Goal: Transaction & Acquisition: Purchase product/service

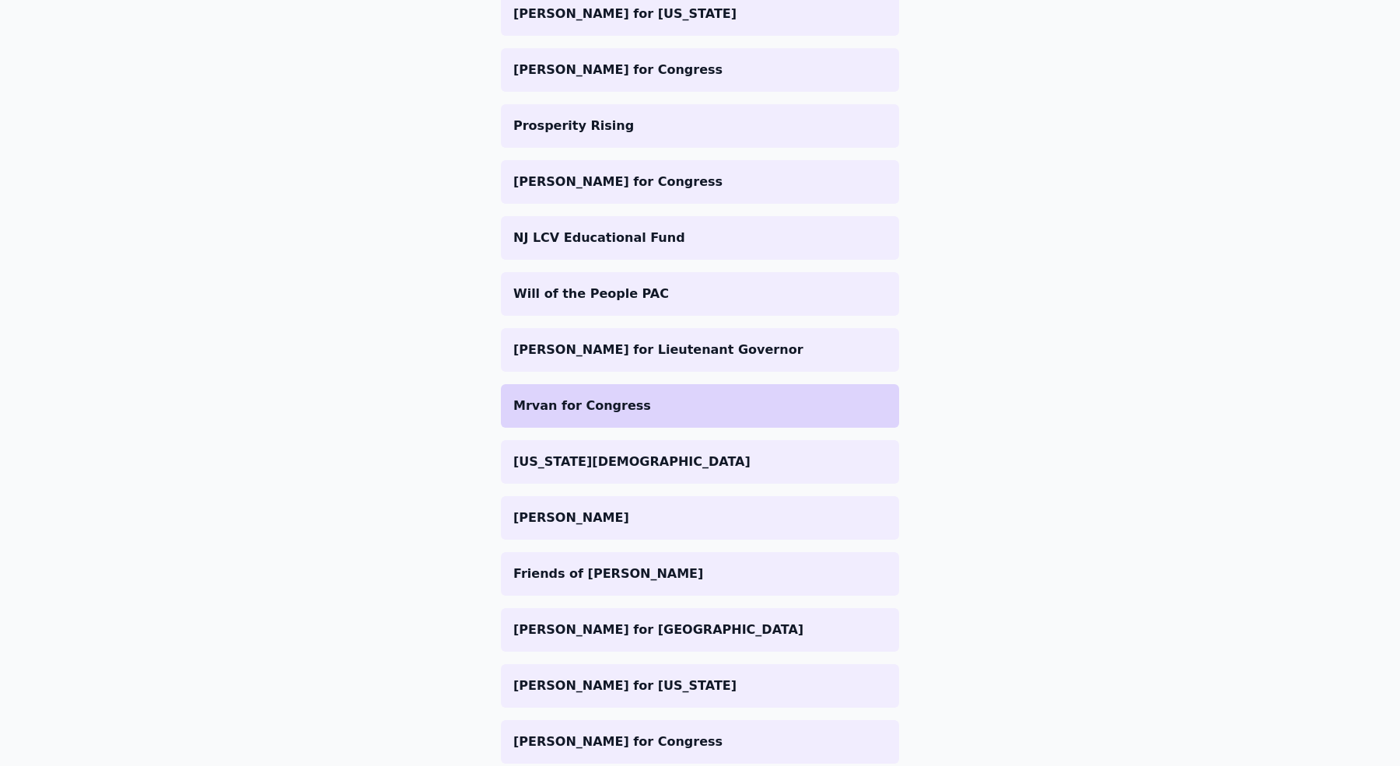
scroll to position [1007, 0]
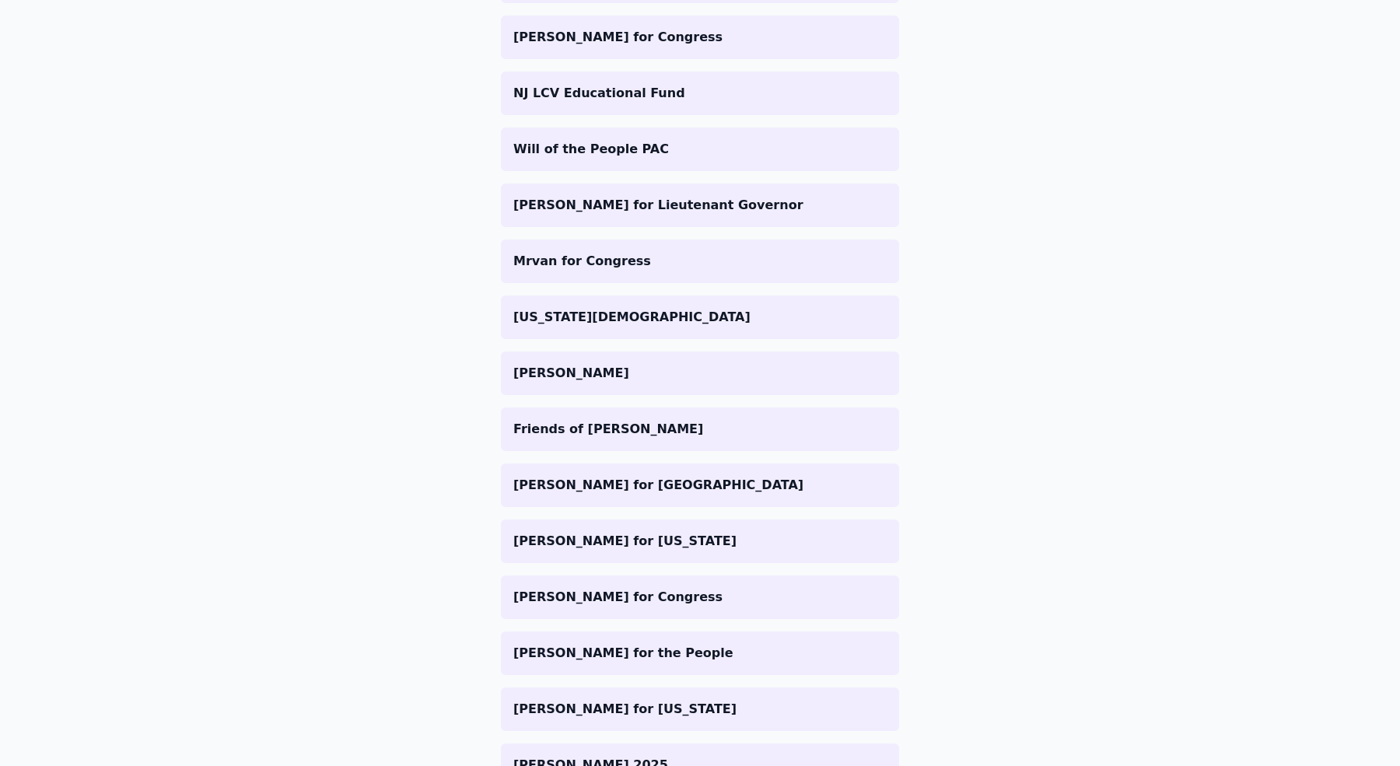
scroll to position [1156, 0]
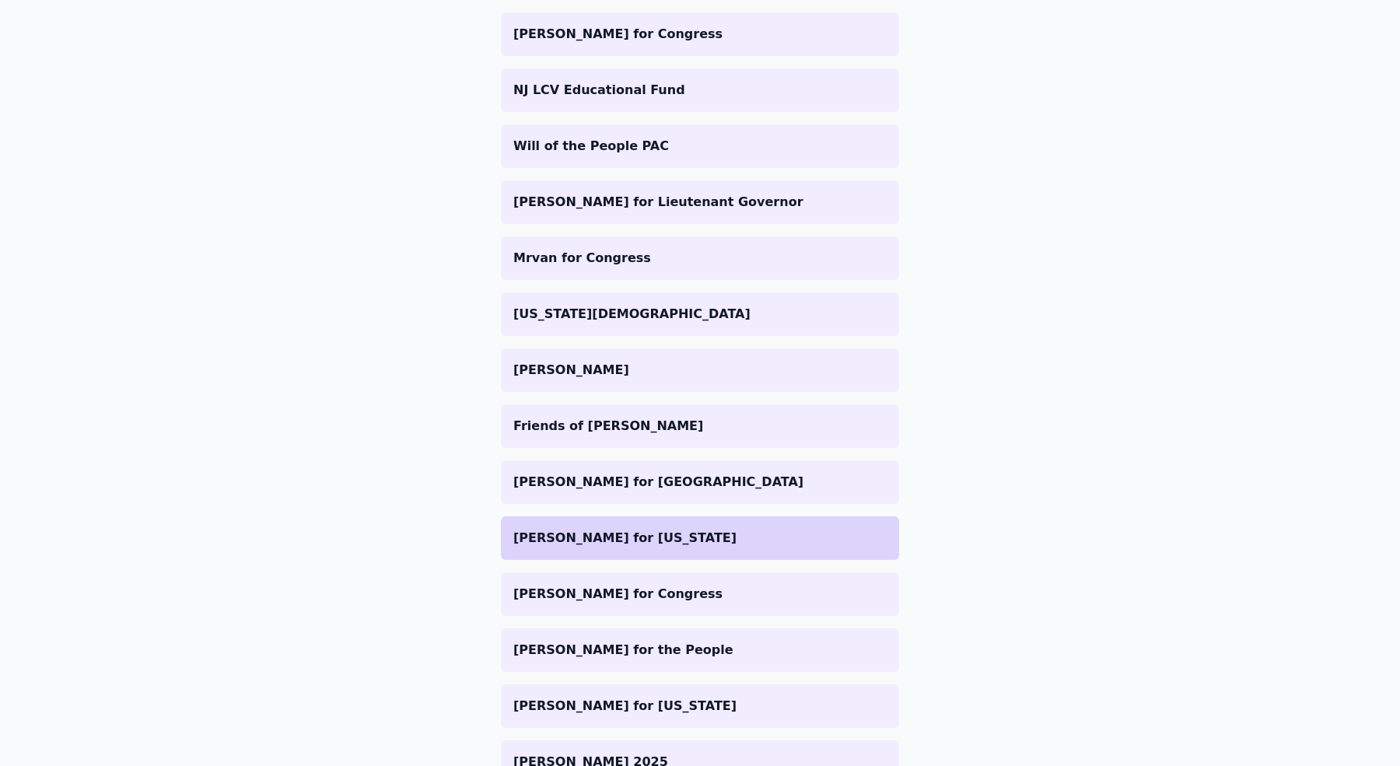
click at [607, 547] on li "[PERSON_NAME] for [US_STATE]" at bounding box center [700, 538] width 398 height 44
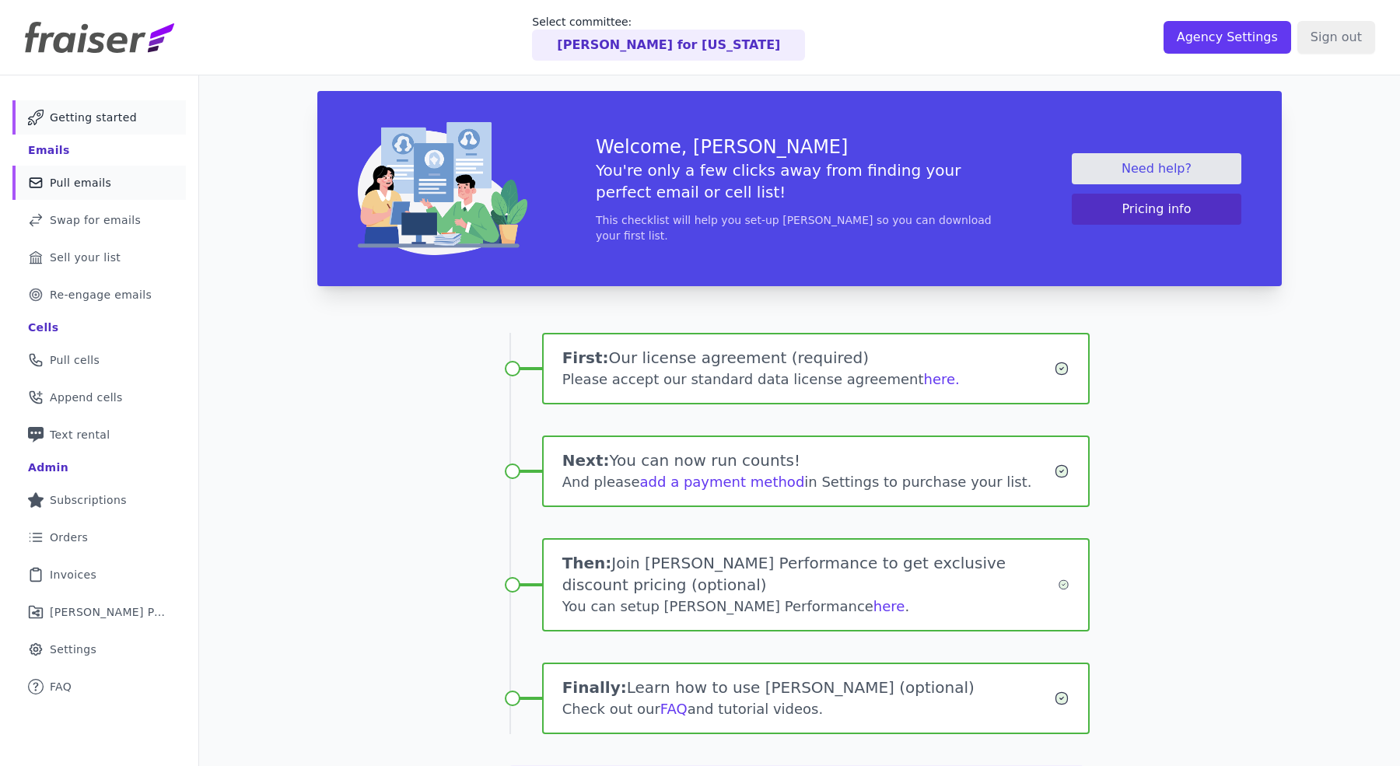
click at [132, 176] on link "Mail Icon Outline of a mail envelope Pull emails" at bounding box center [98, 183] width 173 height 34
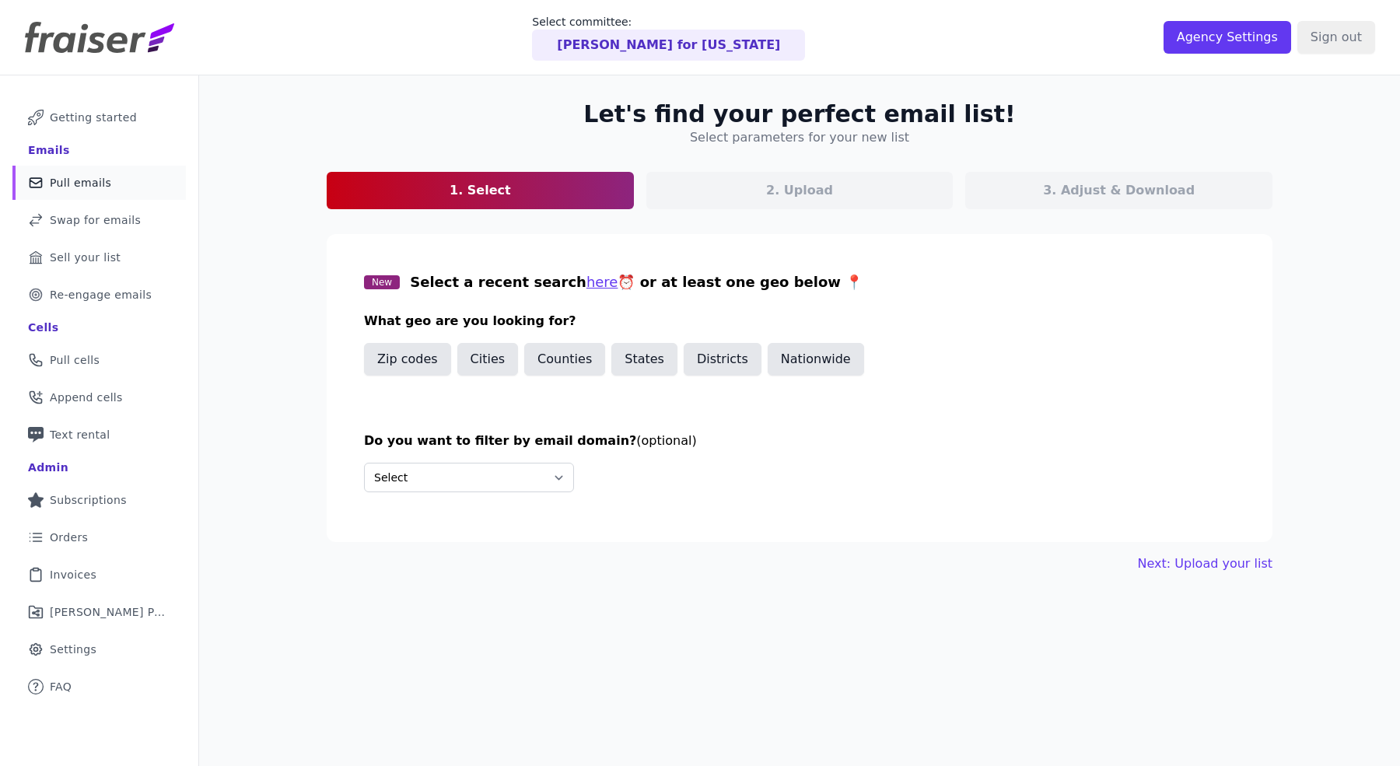
scroll to position [63, 0]
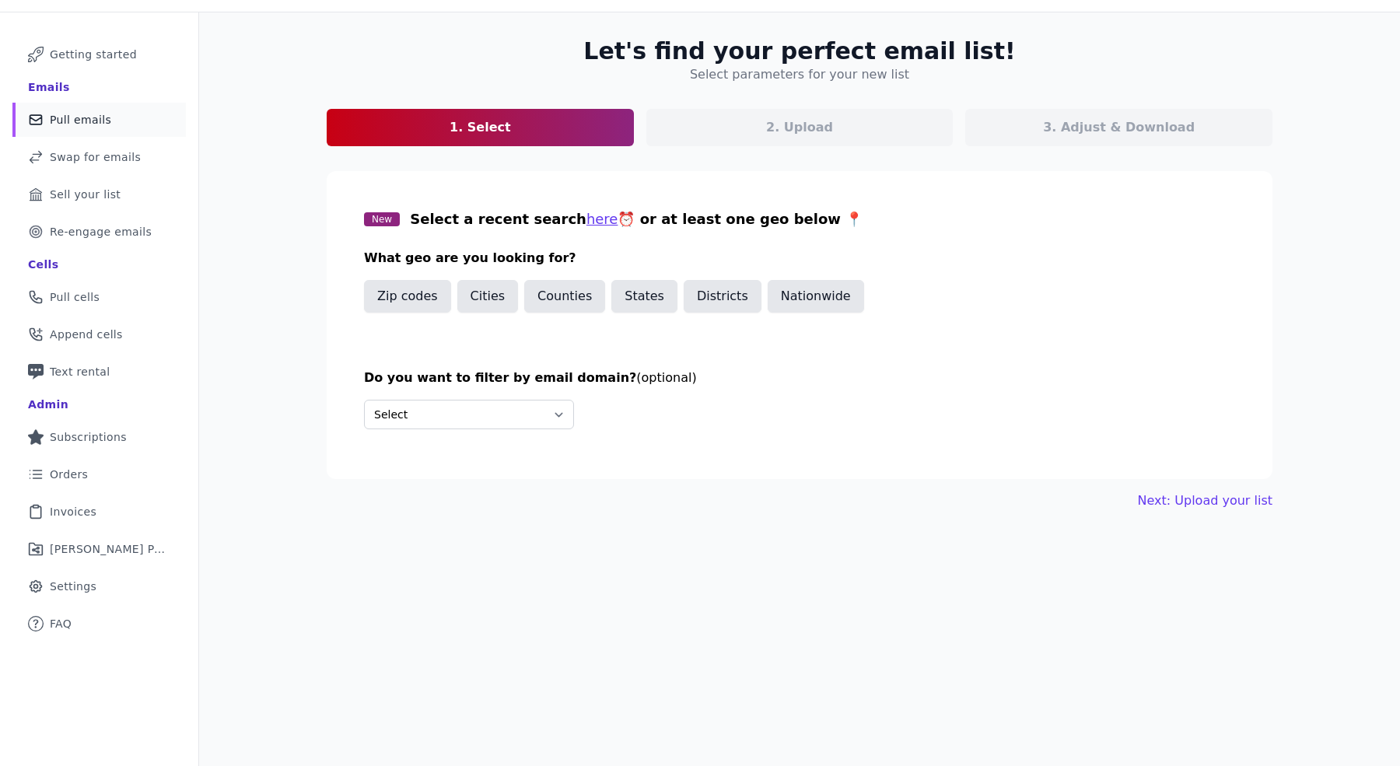
click at [965, 125] on div "2. Upload" at bounding box center [1118, 127] width 307 height 37
click at [965, 139] on div "2. Upload" at bounding box center [1118, 127] width 307 height 37
click at [611, 299] on button "States" at bounding box center [644, 296] width 66 height 33
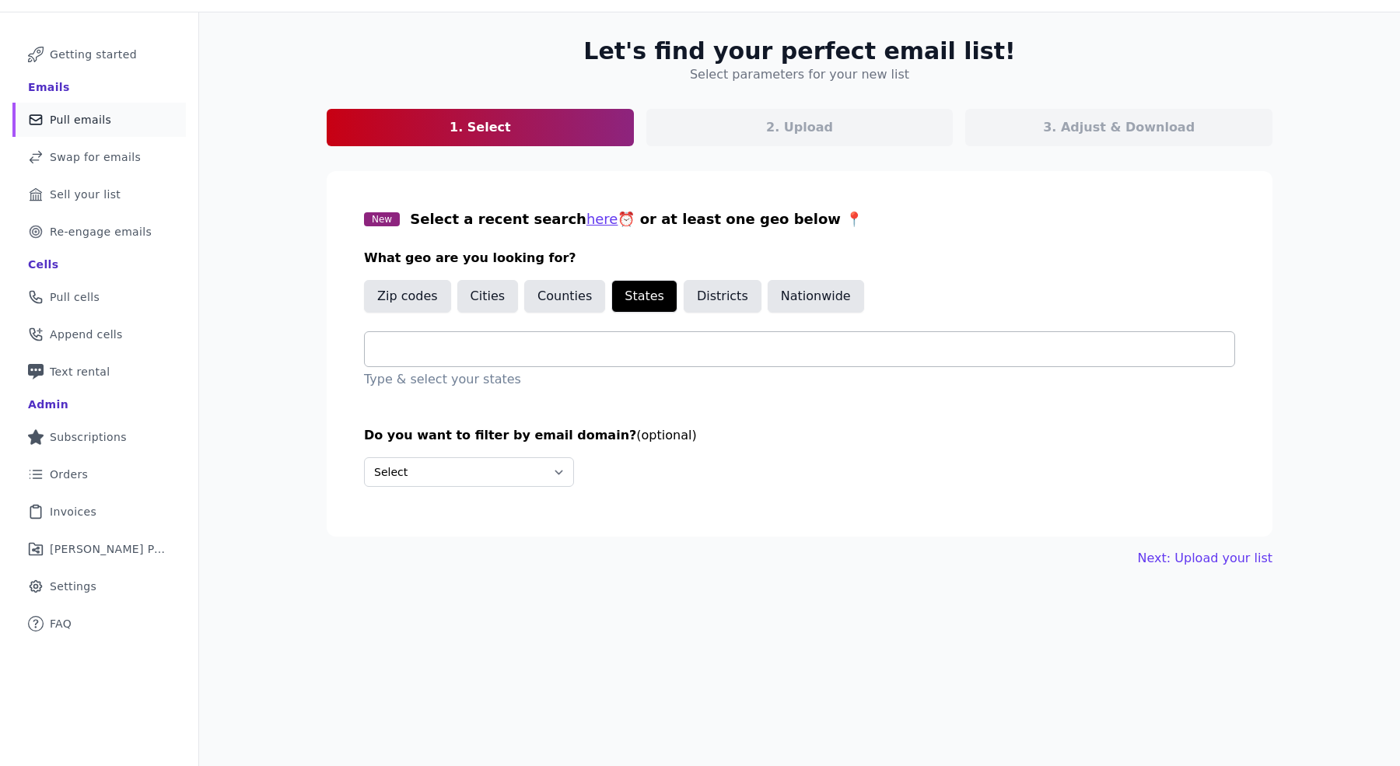
click at [498, 351] on input "text" at bounding box center [805, 349] width 857 height 19
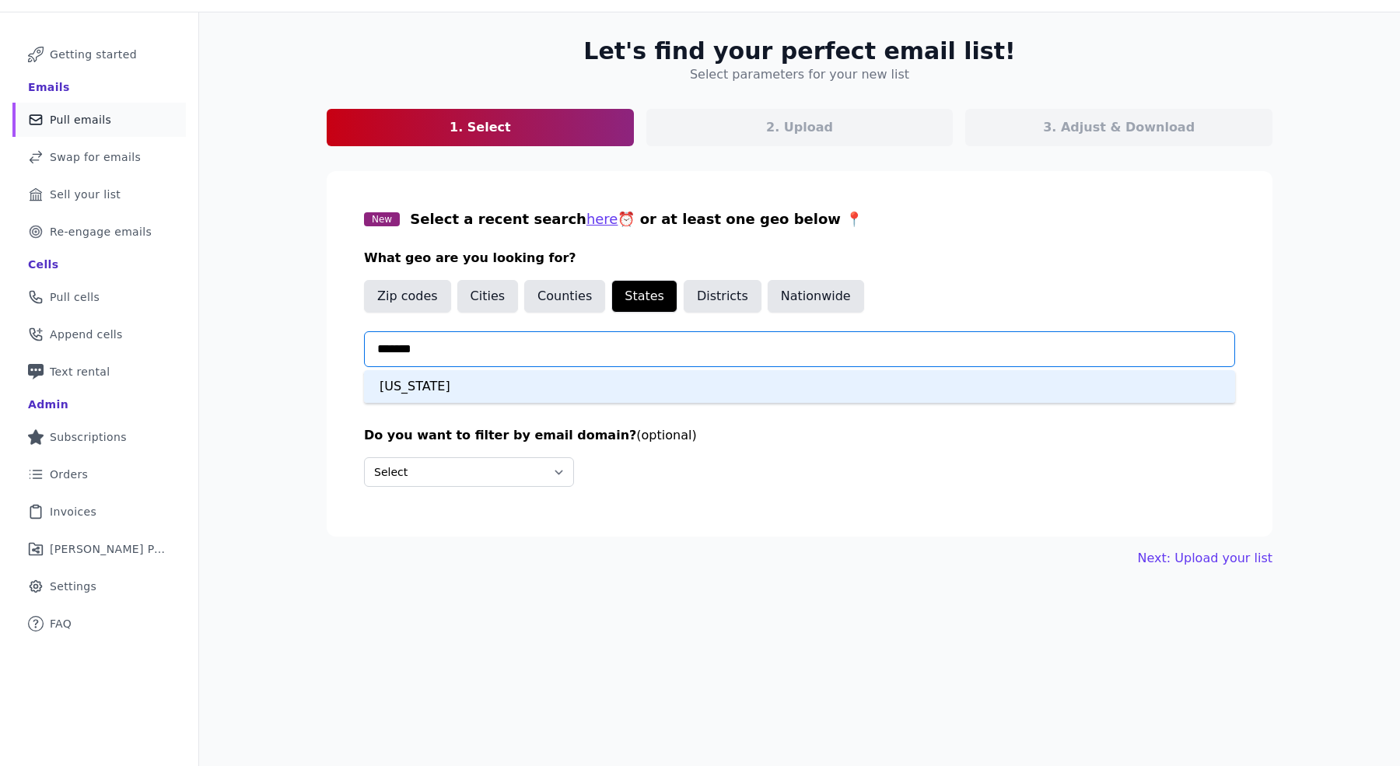
type input "********"
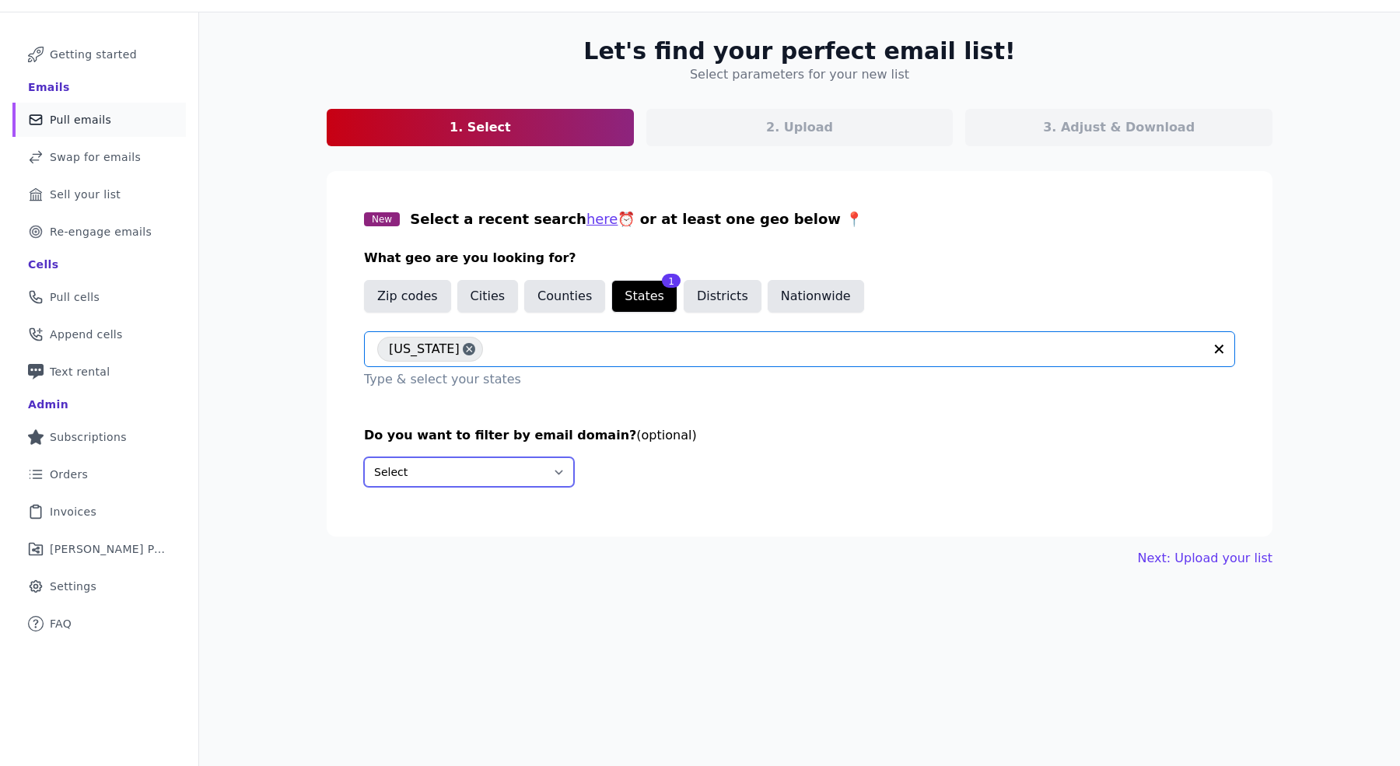
click at [510, 478] on select "Select Include only these domains Include none of these domains" at bounding box center [469, 472] width 210 height 30
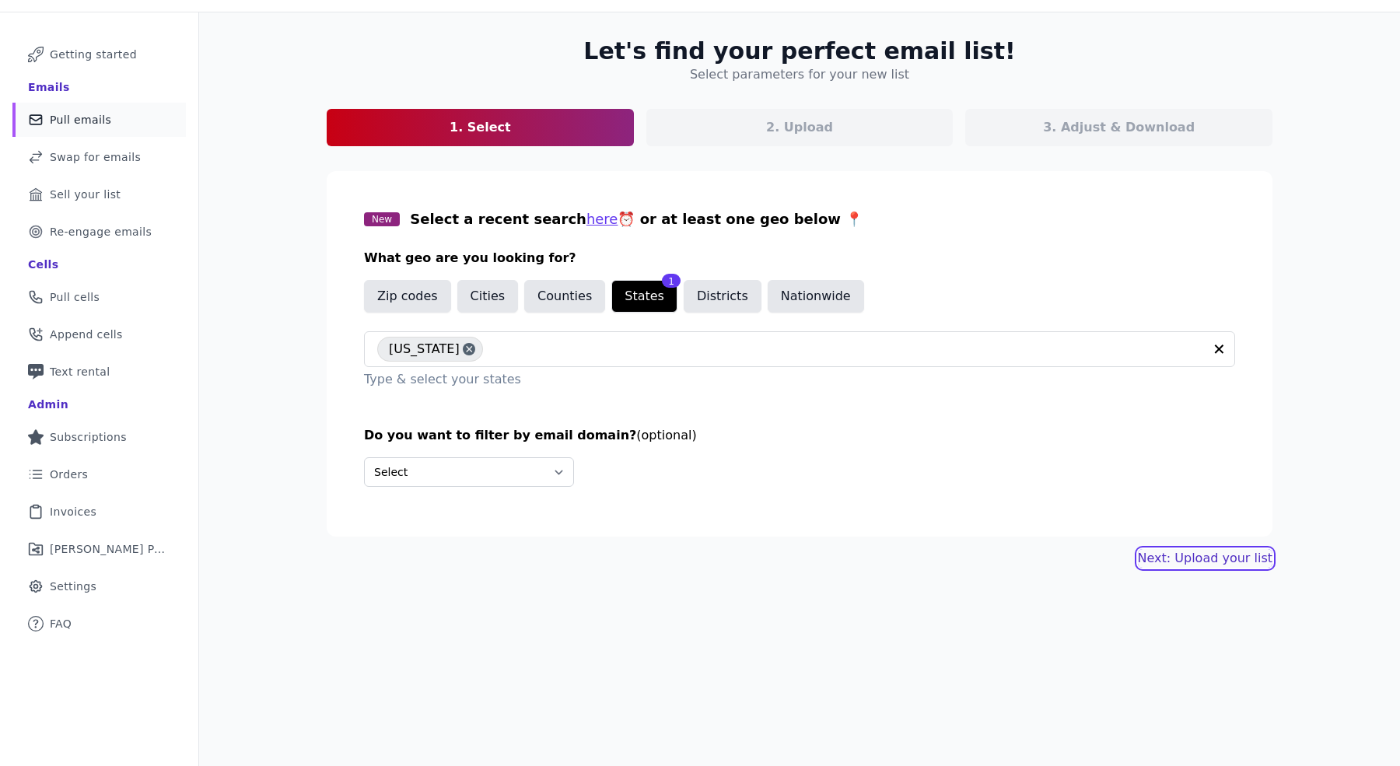
click at [1161, 554] on link "Next: Upload your list" at bounding box center [1205, 558] width 135 height 19
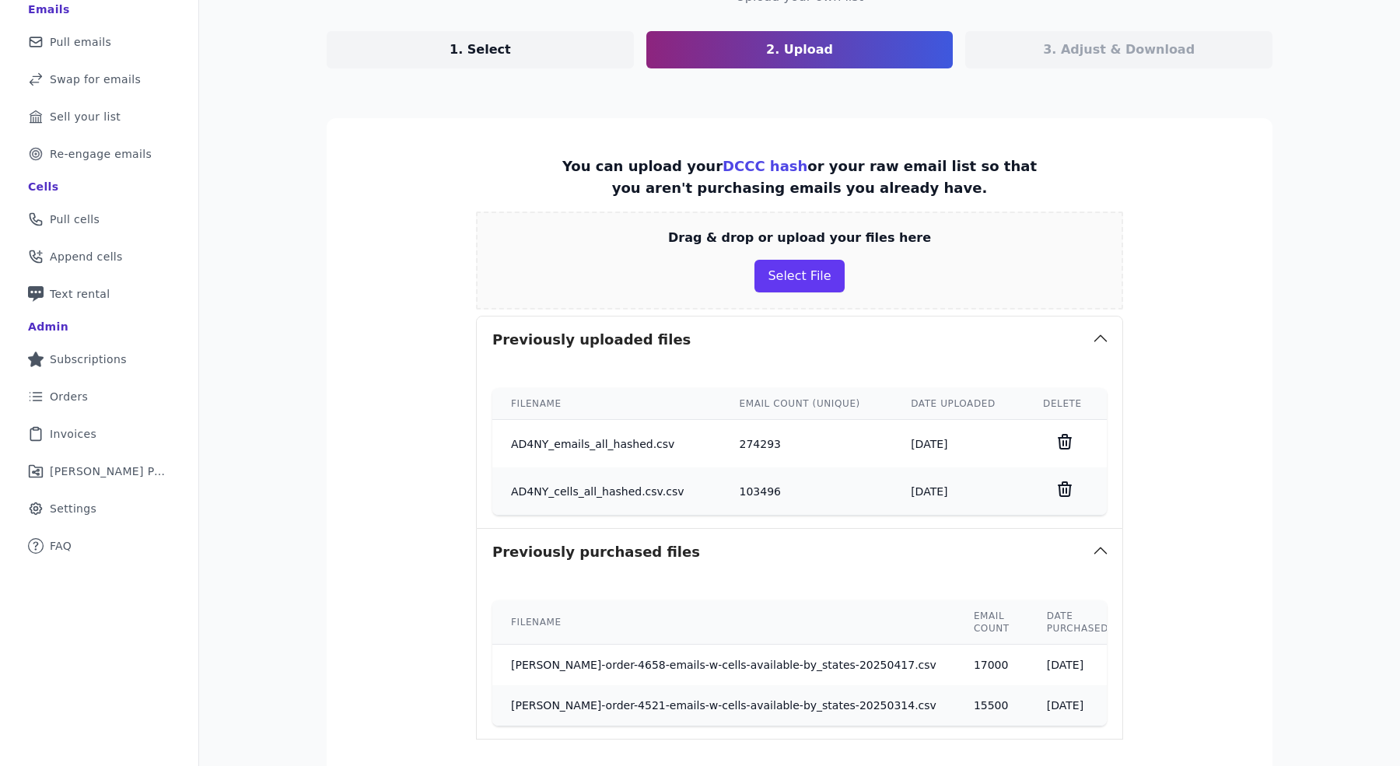
scroll to position [140, 0]
click at [1056, 445] on icon at bounding box center [1064, 442] width 19 height 19
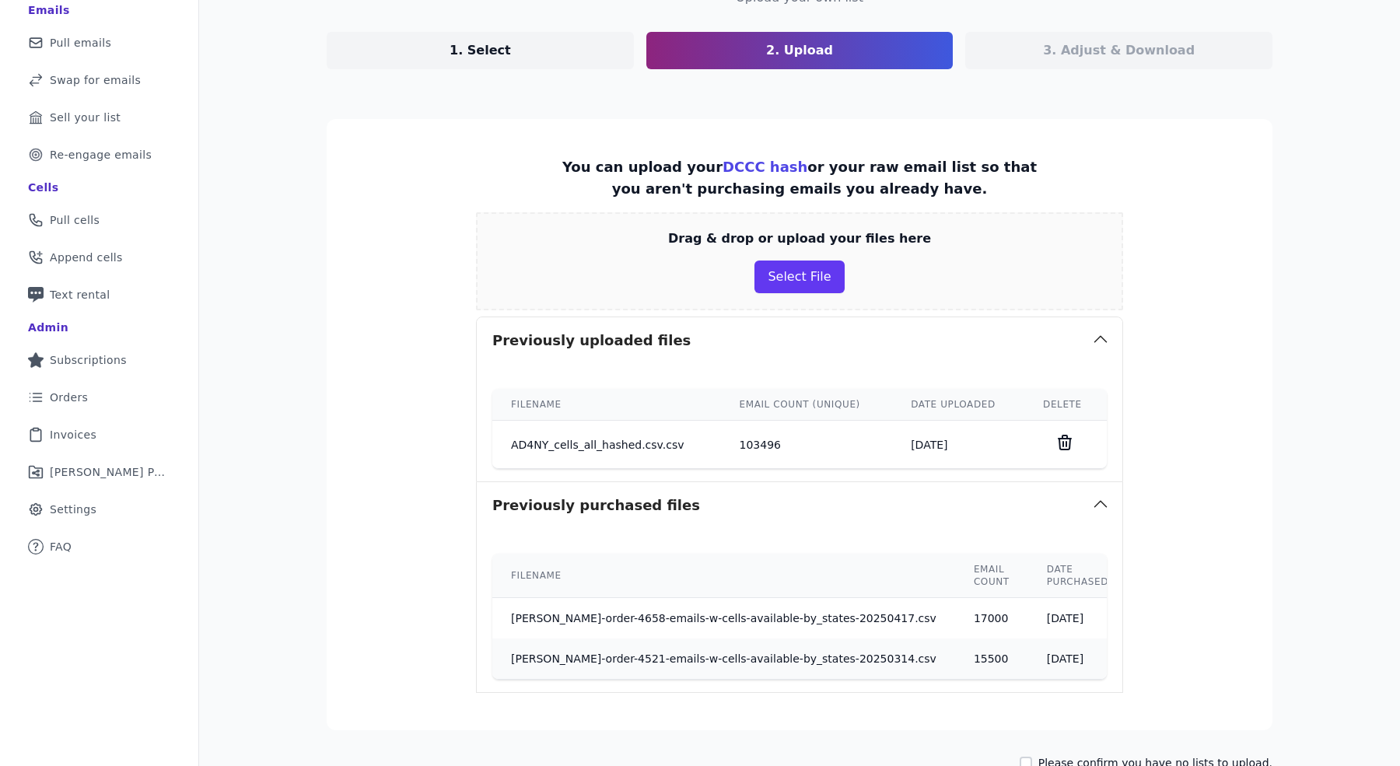
click at [1056, 444] on icon at bounding box center [1064, 442] width 19 height 19
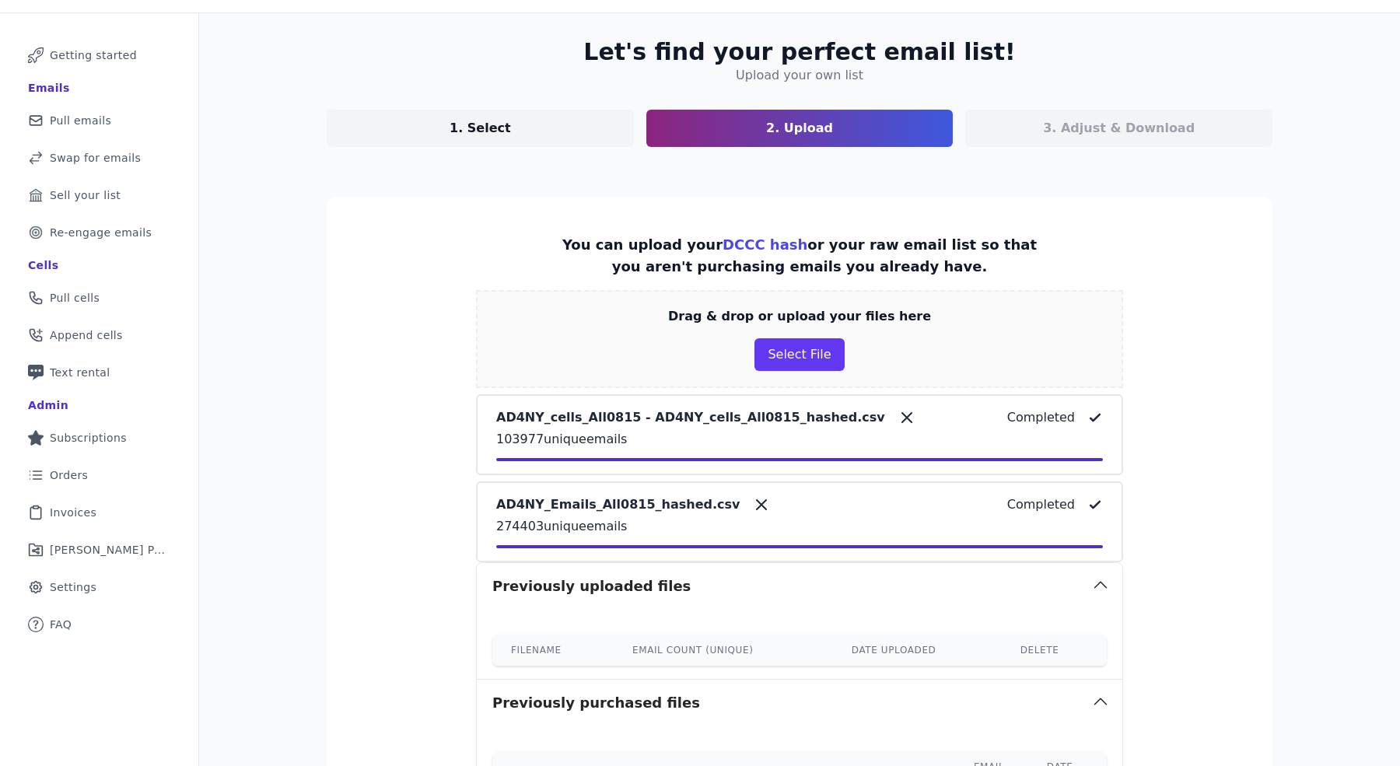
scroll to position [363, 0]
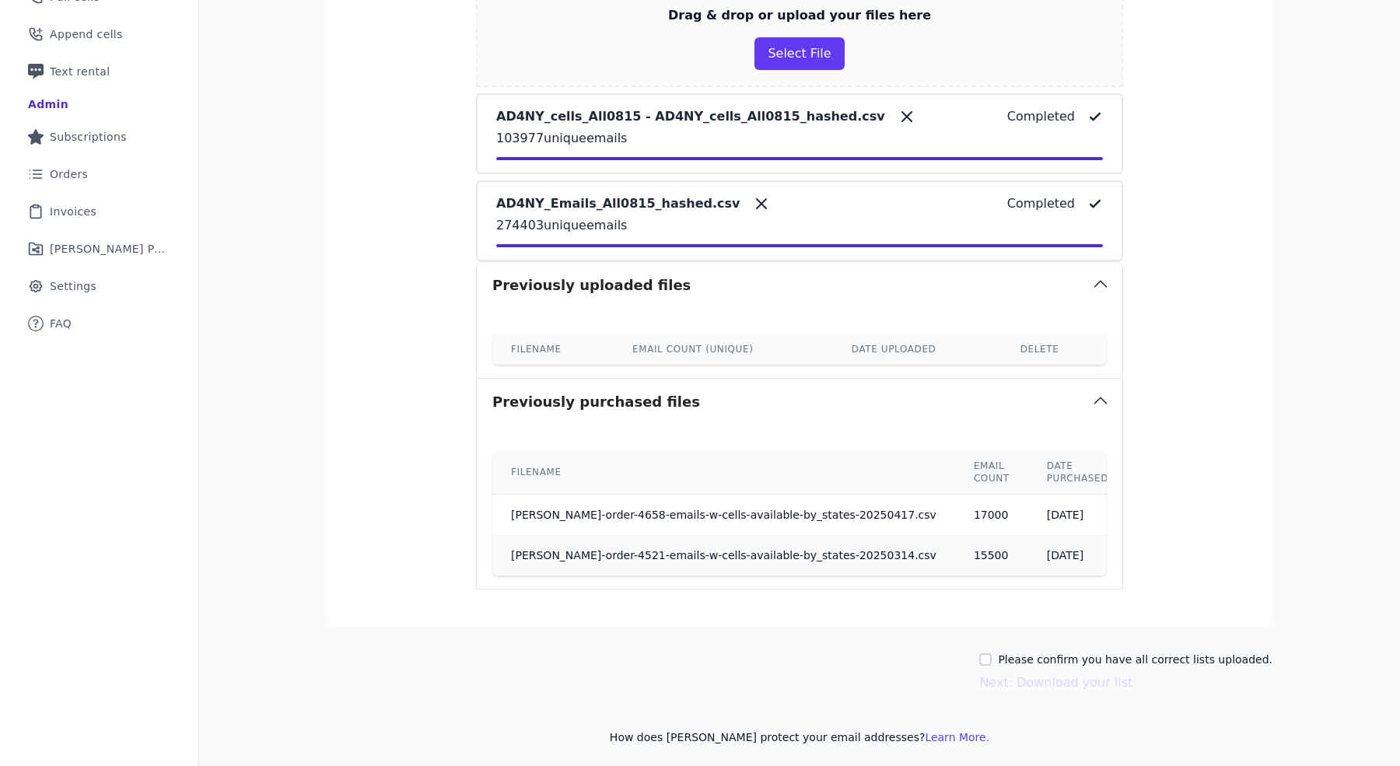
click at [1048, 658] on label "Please confirm you have all correct lists uploaded." at bounding box center [1135, 660] width 275 height 16
click at [992, 658] on input "Please confirm you have all correct lists uploaded." at bounding box center [985, 659] width 12 height 12
checkbox input "true"
click at [1039, 680] on button "Next: Download your list" at bounding box center [1055, 682] width 153 height 19
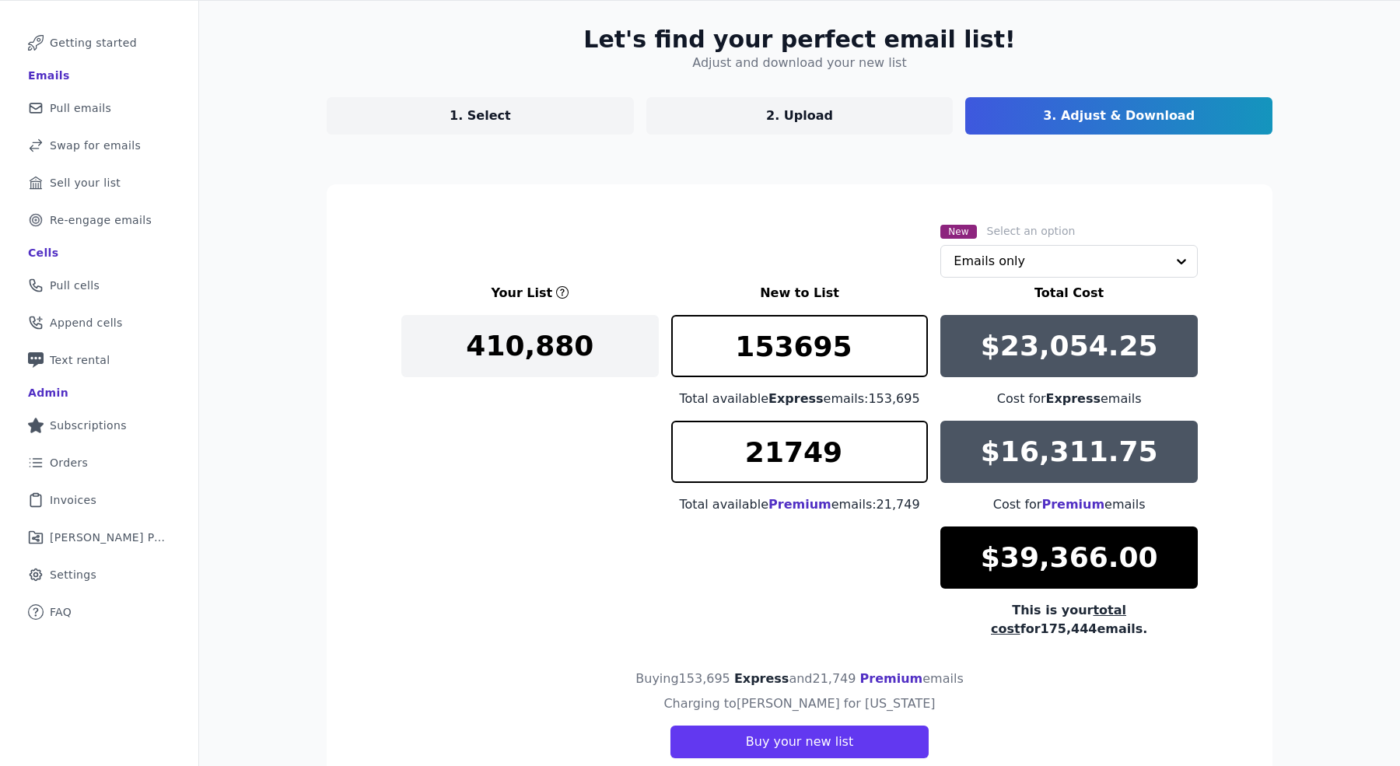
scroll to position [110, 0]
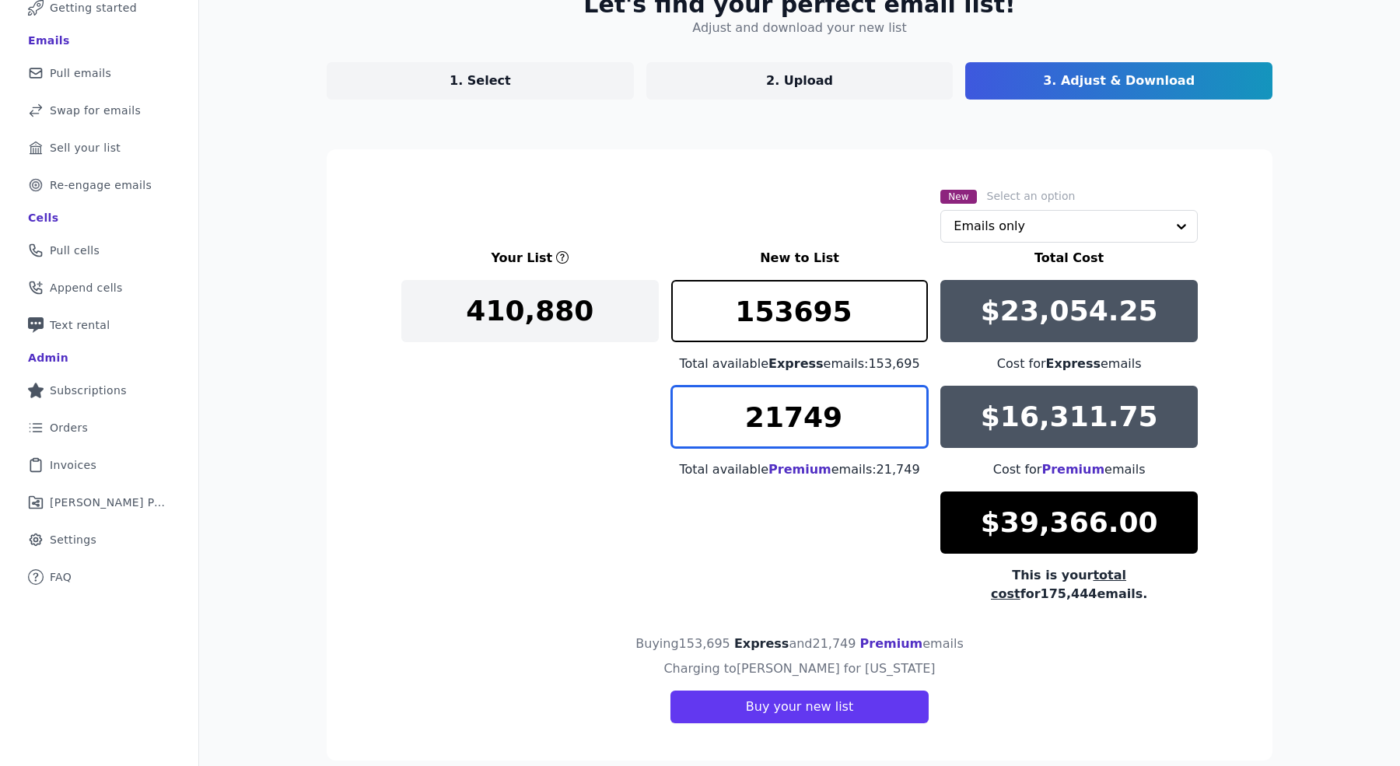
click at [720, 427] on input "21749" at bounding box center [799, 417] width 257 height 62
click at [906, 409] on input "21749" at bounding box center [799, 417] width 257 height 62
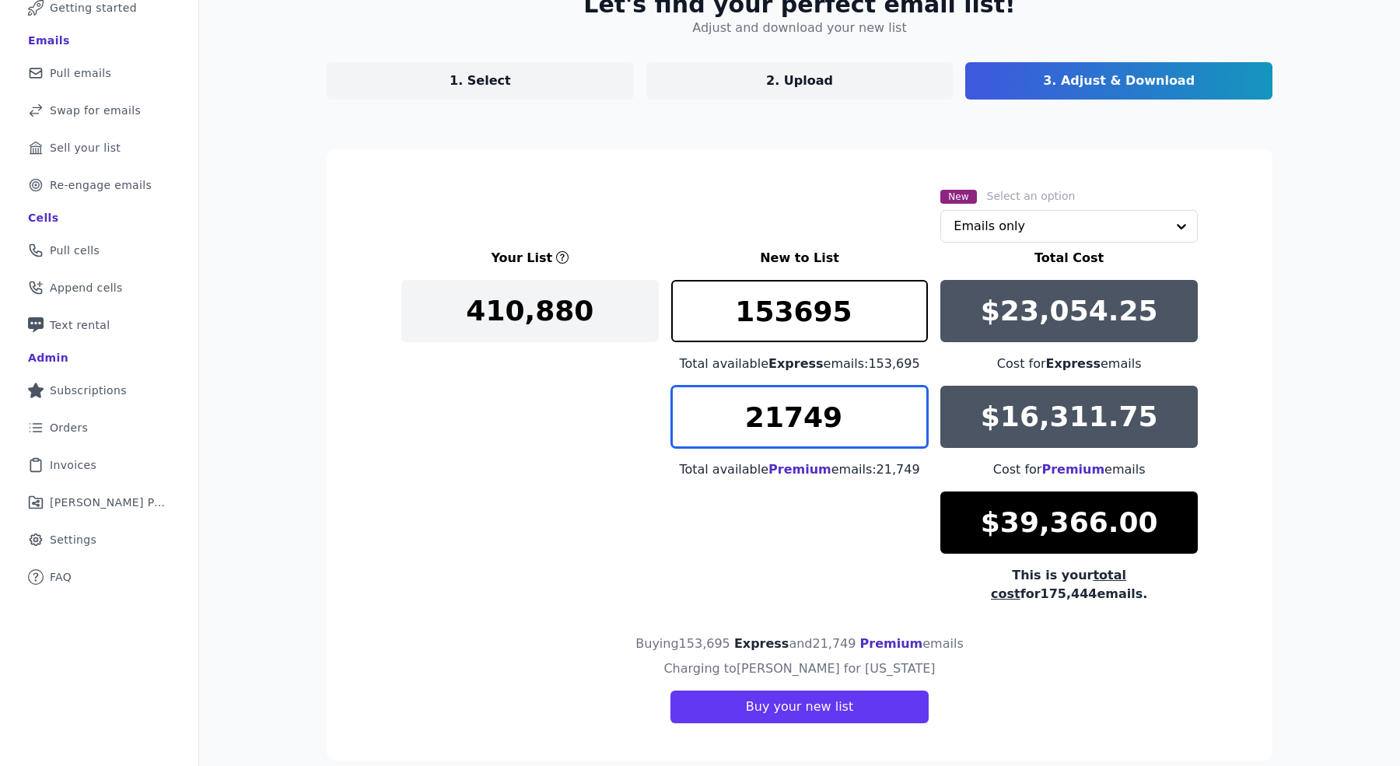
click at [906, 409] on input "21749" at bounding box center [799, 417] width 257 height 62
click at [883, 424] on input "21749" at bounding box center [799, 417] width 257 height 62
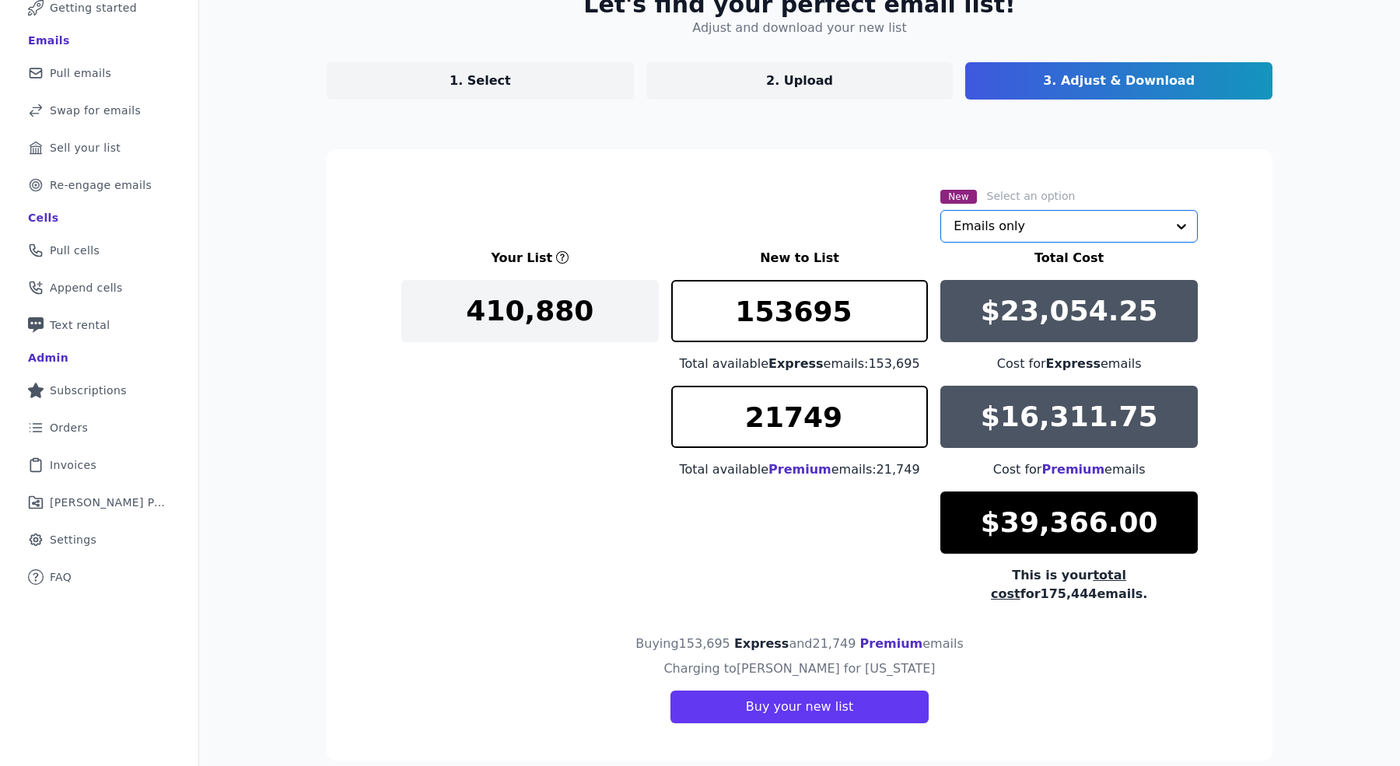
click at [1007, 240] on input "text" at bounding box center [1059, 226] width 212 height 31
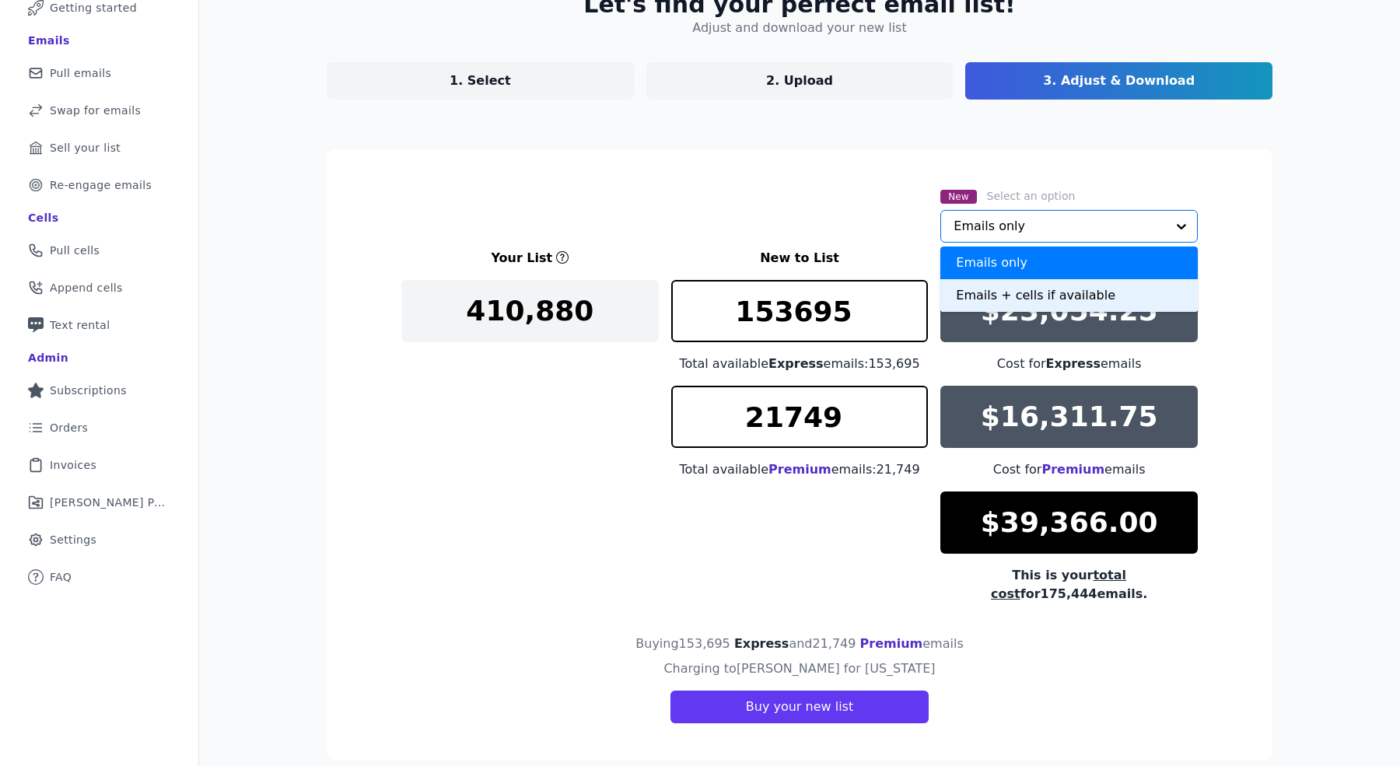
click at [985, 291] on div "Emails + cells if available" at bounding box center [1068, 295] width 257 height 33
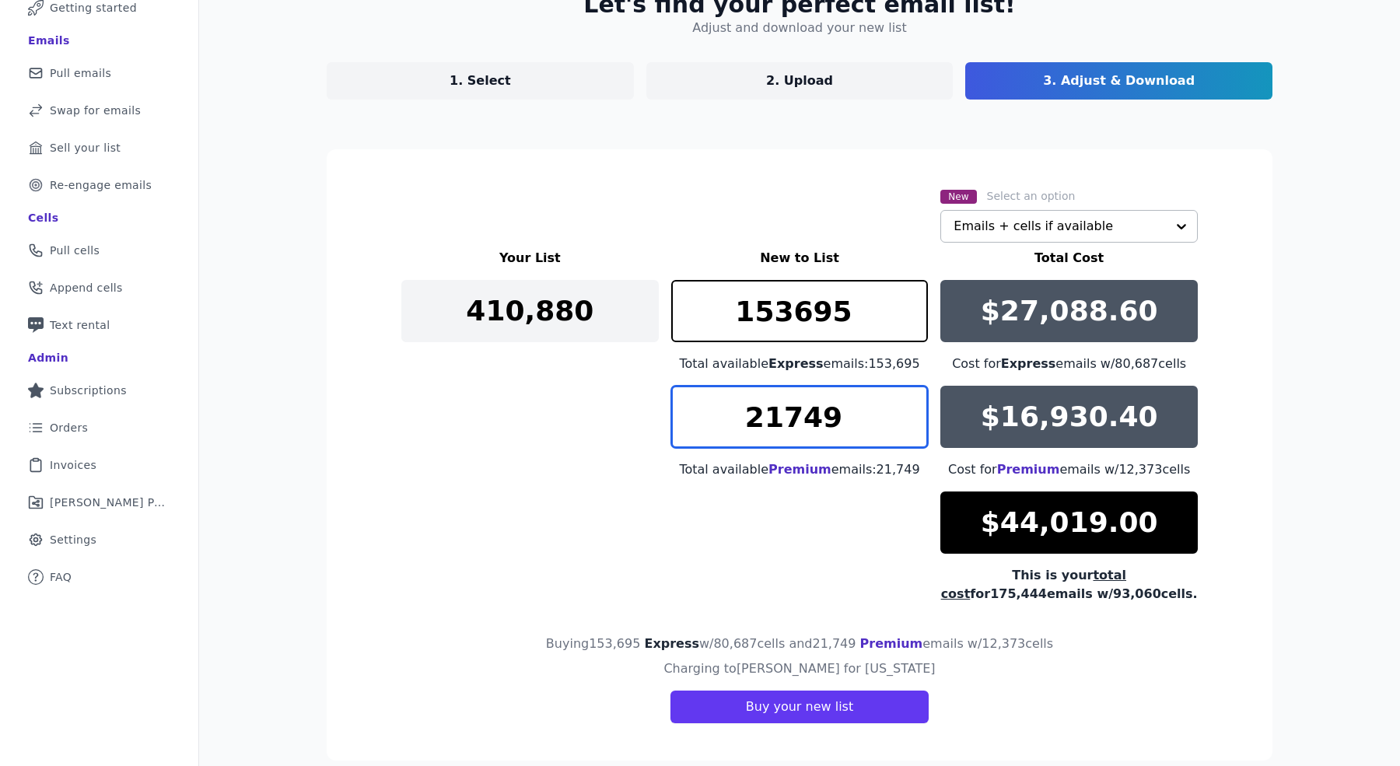
click at [908, 408] on input "21749" at bounding box center [799, 417] width 257 height 62
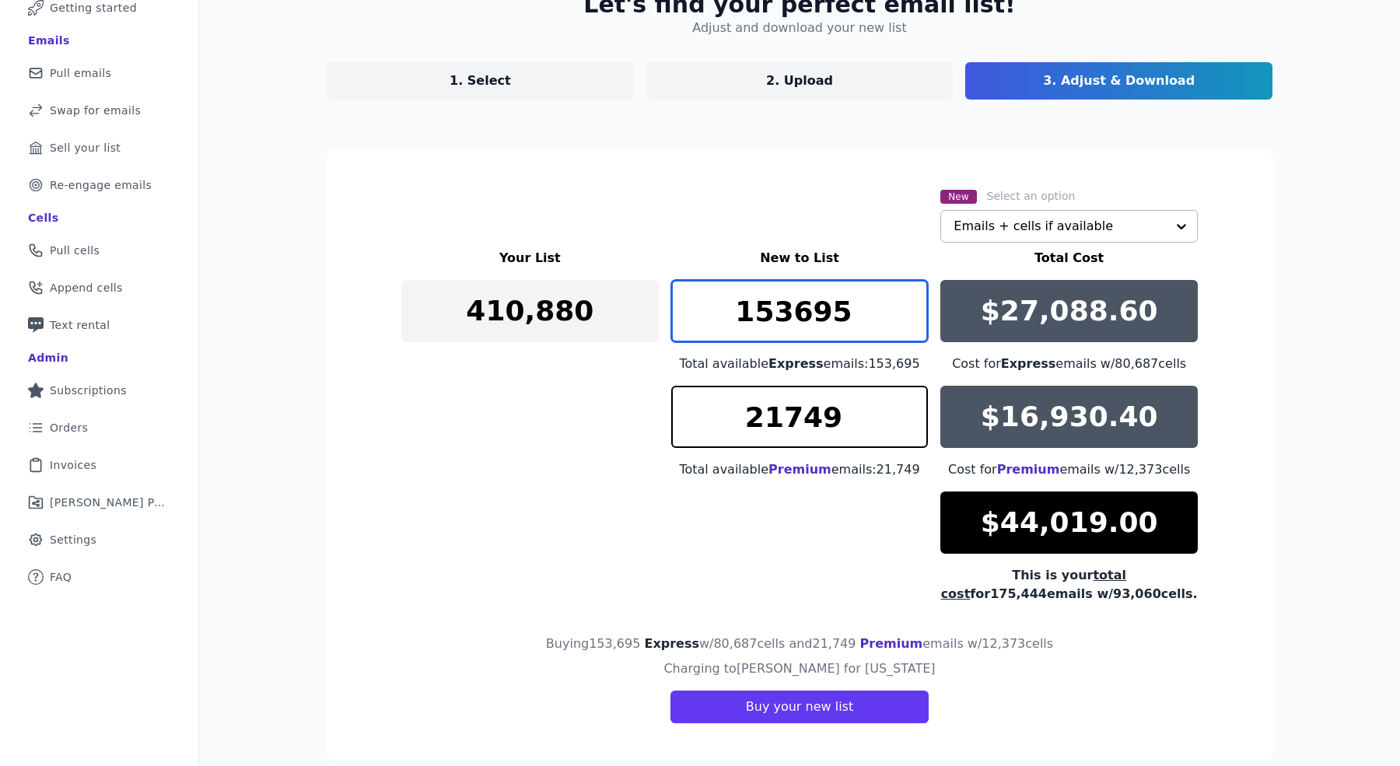
click at [903, 328] on input "153695" at bounding box center [799, 311] width 257 height 62
click at [905, 324] on input "153649" at bounding box center [799, 311] width 257 height 62
click at [1044, 432] on p "$16,930.40" at bounding box center [1069, 416] width 177 height 31
click at [881, 321] on input "153649" at bounding box center [799, 311] width 257 height 62
drag, startPoint x: 866, startPoint y: 317, endPoint x: 624, endPoint y: 317, distance: 241.9
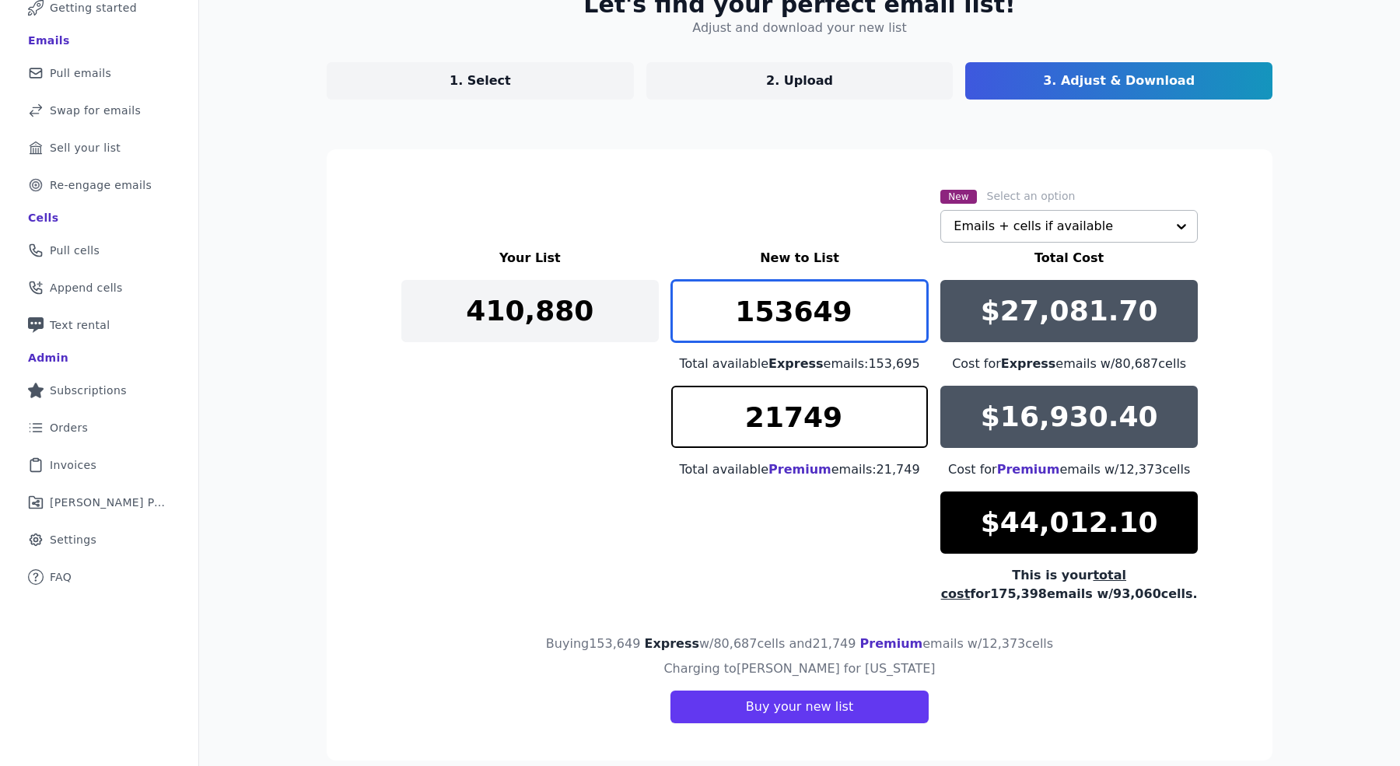
click at [624, 317] on div "Your List New to List Total Cost 410,880 153649 Total available Express emails:…" at bounding box center [799, 426] width 796 height 355
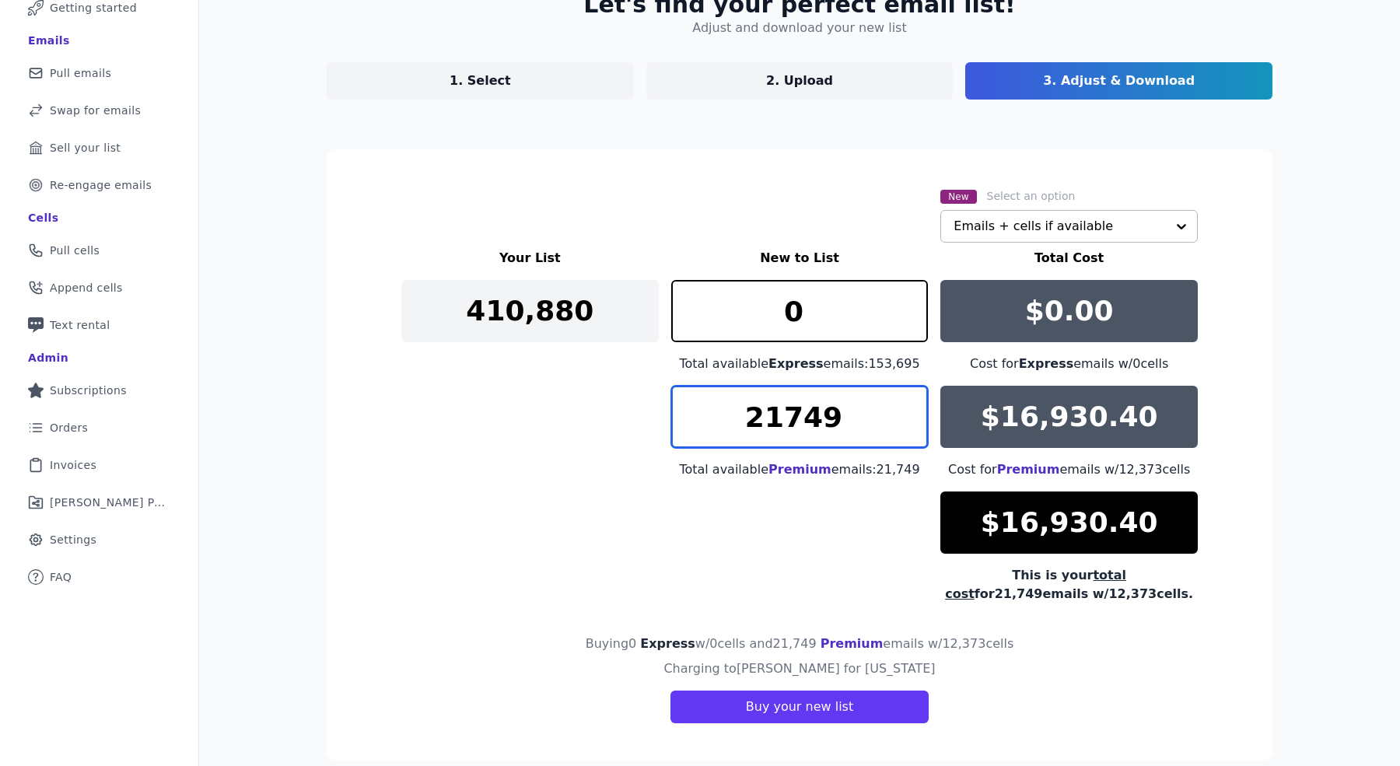
click at [914, 405] on input "21749" at bounding box center [799, 417] width 257 height 62
click at [910, 408] on input "21749" at bounding box center [799, 417] width 257 height 62
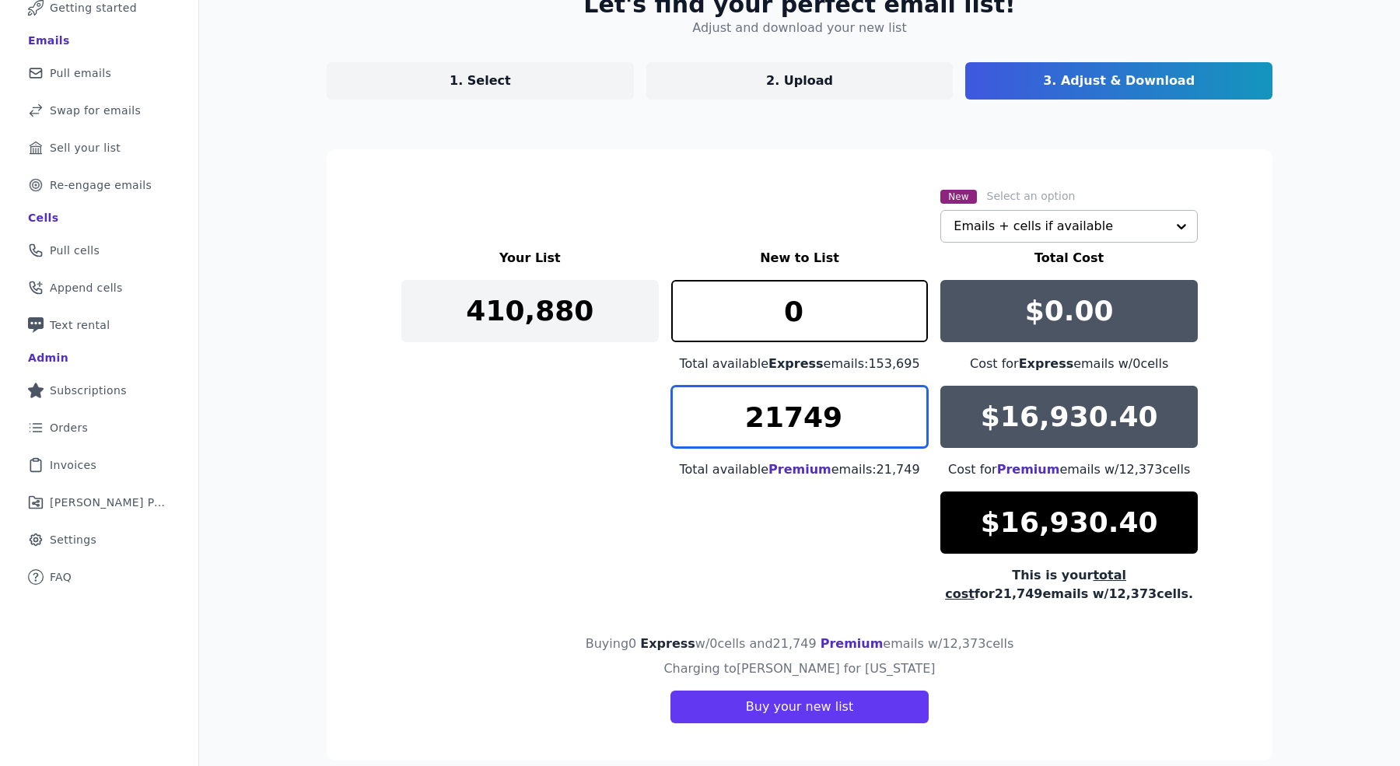
click at [910, 408] on input "21749" at bounding box center [799, 417] width 257 height 62
click at [845, 484] on div "Your List New to List Total Cost 410,880 0 Total available Express emails: 153,…" at bounding box center [799, 426] width 796 height 355
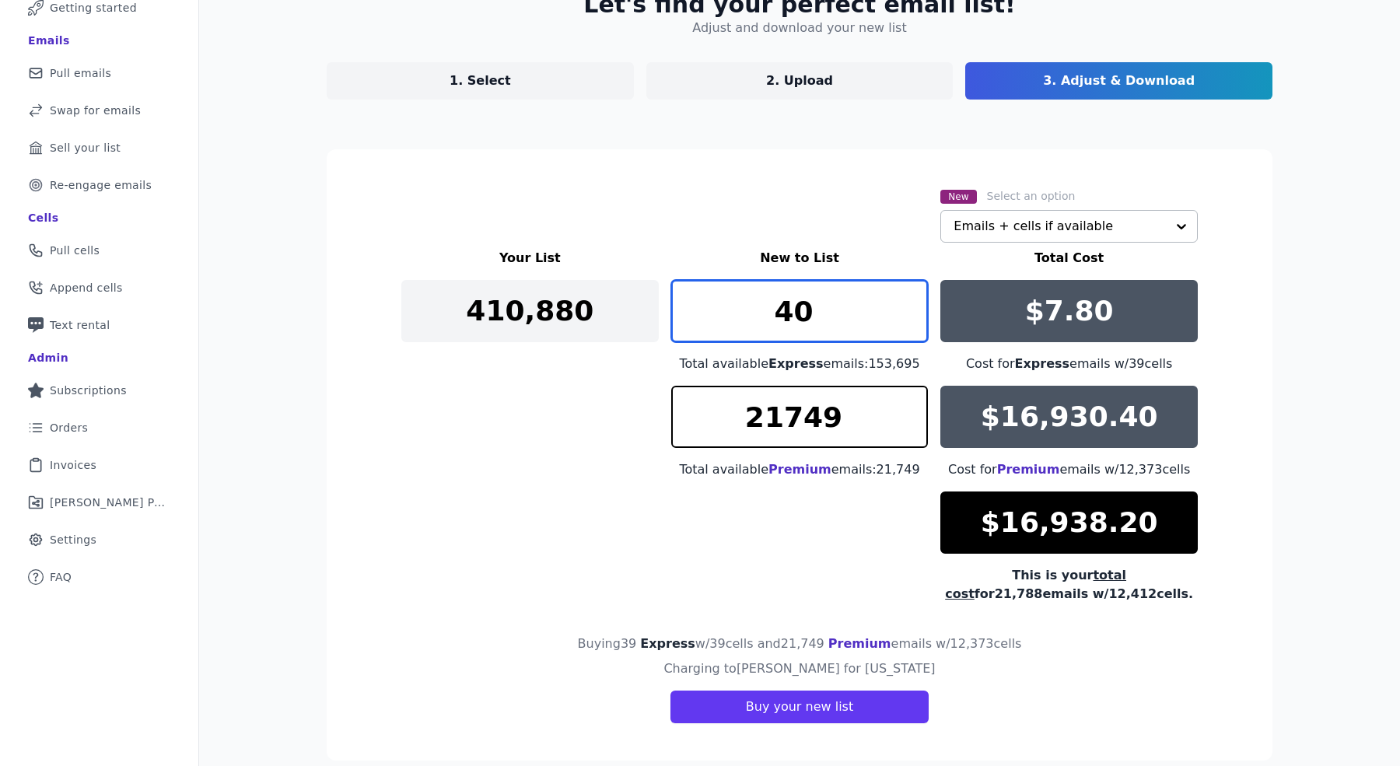
click at [903, 302] on input "40" at bounding box center [799, 311] width 257 height 62
click at [871, 309] on input "40" at bounding box center [799, 311] width 257 height 62
click at [841, 306] on input "5500" at bounding box center [799, 311] width 257 height 62
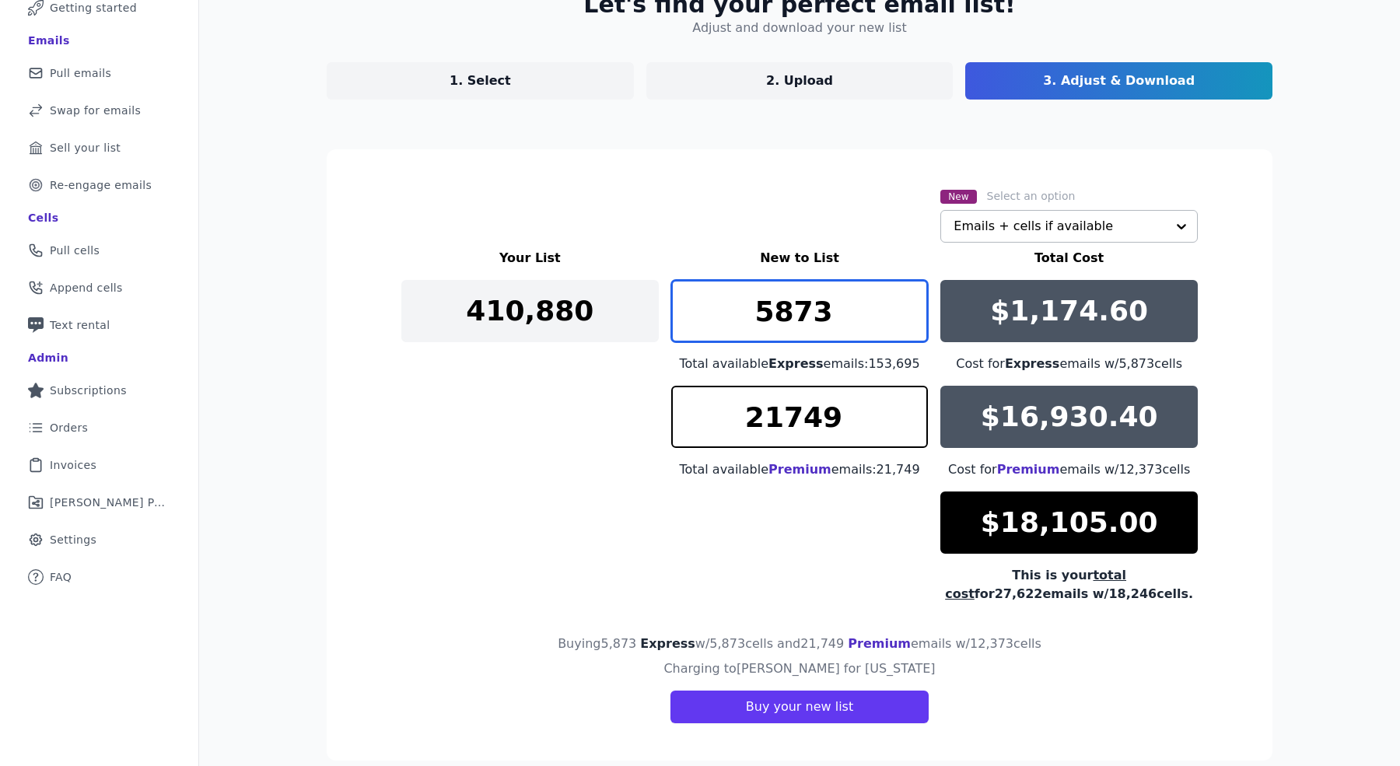
type input "5873"
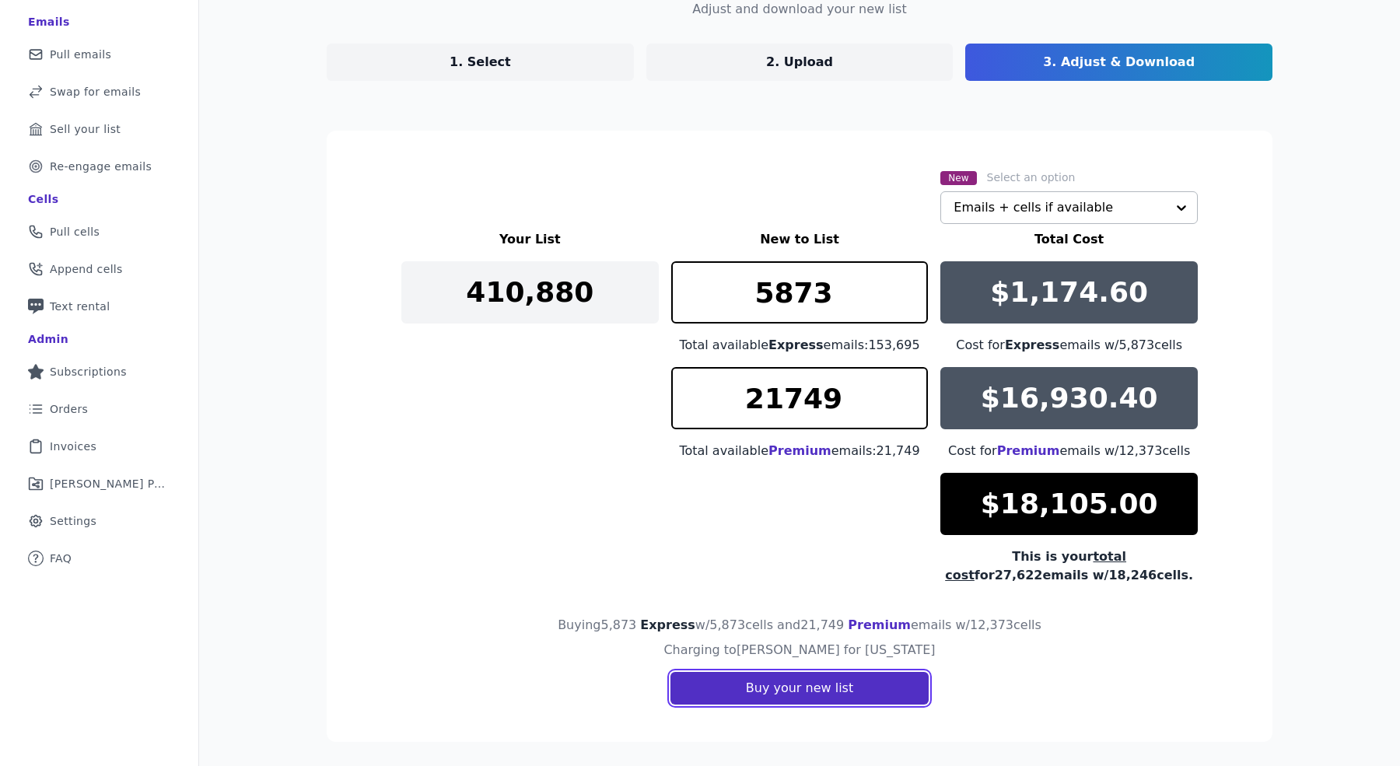
click at [796, 682] on button "Buy your new list" at bounding box center [799, 688] width 258 height 33
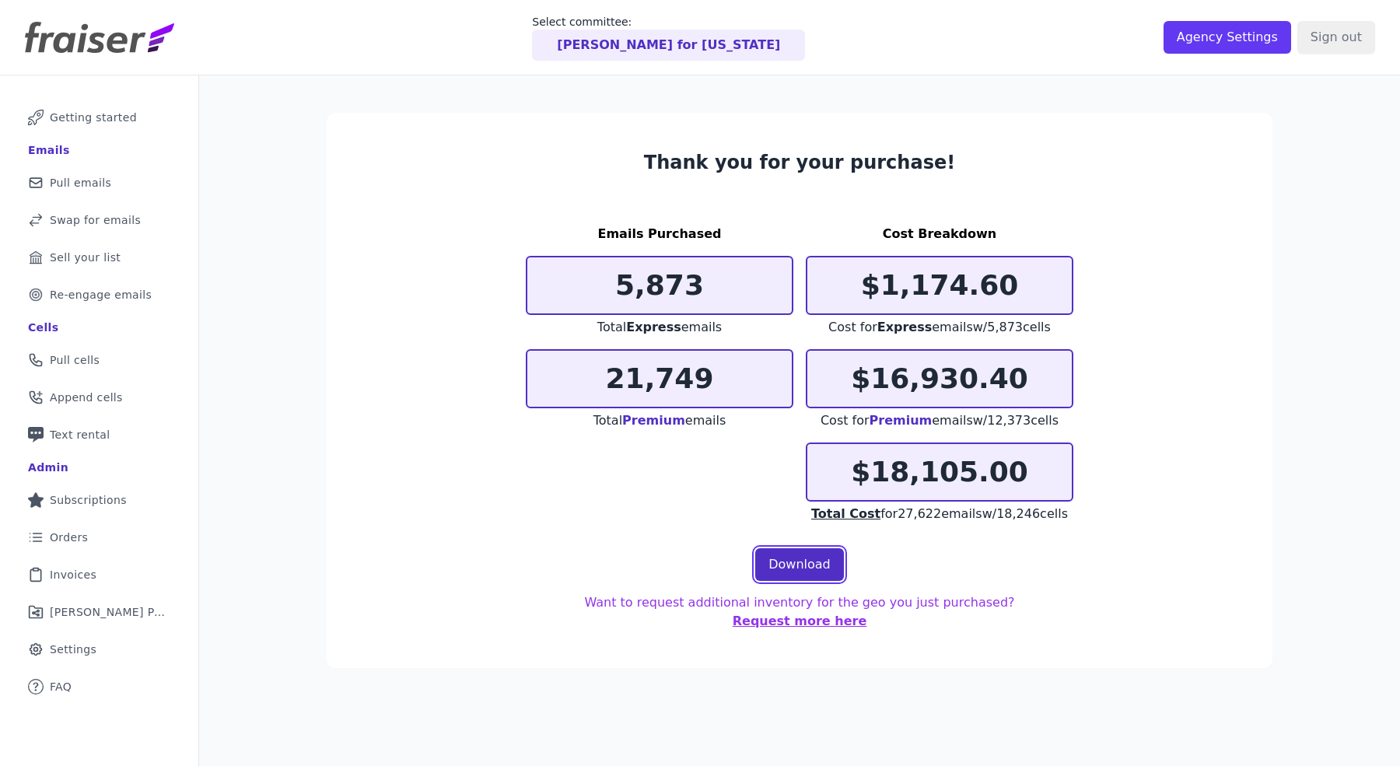
click at [791, 560] on link "Download" at bounding box center [799, 564] width 89 height 33
click at [750, 177] on section "Thank you for your purchase! Emails Purchased 5,873 Total Express emails 21,749…" at bounding box center [800, 390] width 946 height 555
click at [148, 293] on link "Target Outline of a target Re-engage emails" at bounding box center [98, 295] width 173 height 34
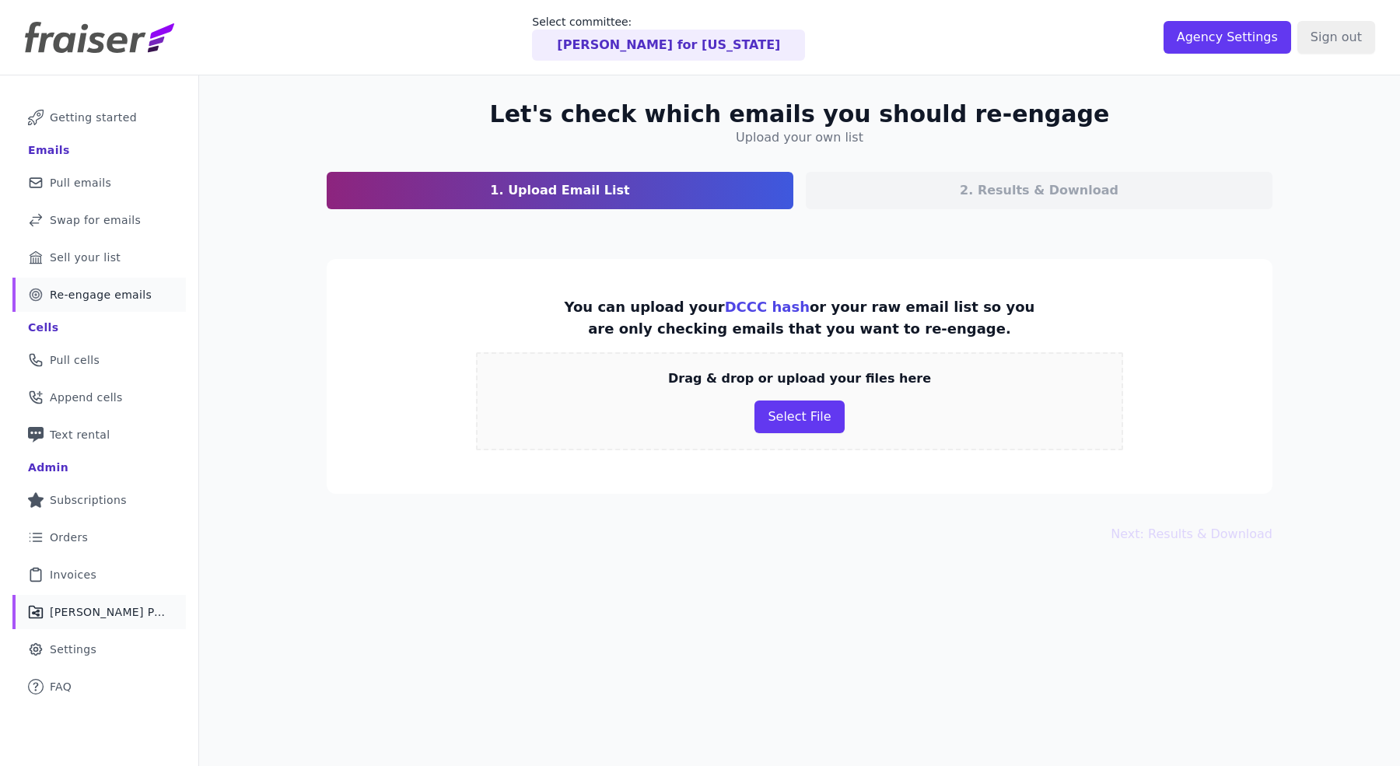
click at [102, 614] on span "[PERSON_NAME] Performance" at bounding box center [108, 612] width 117 height 16
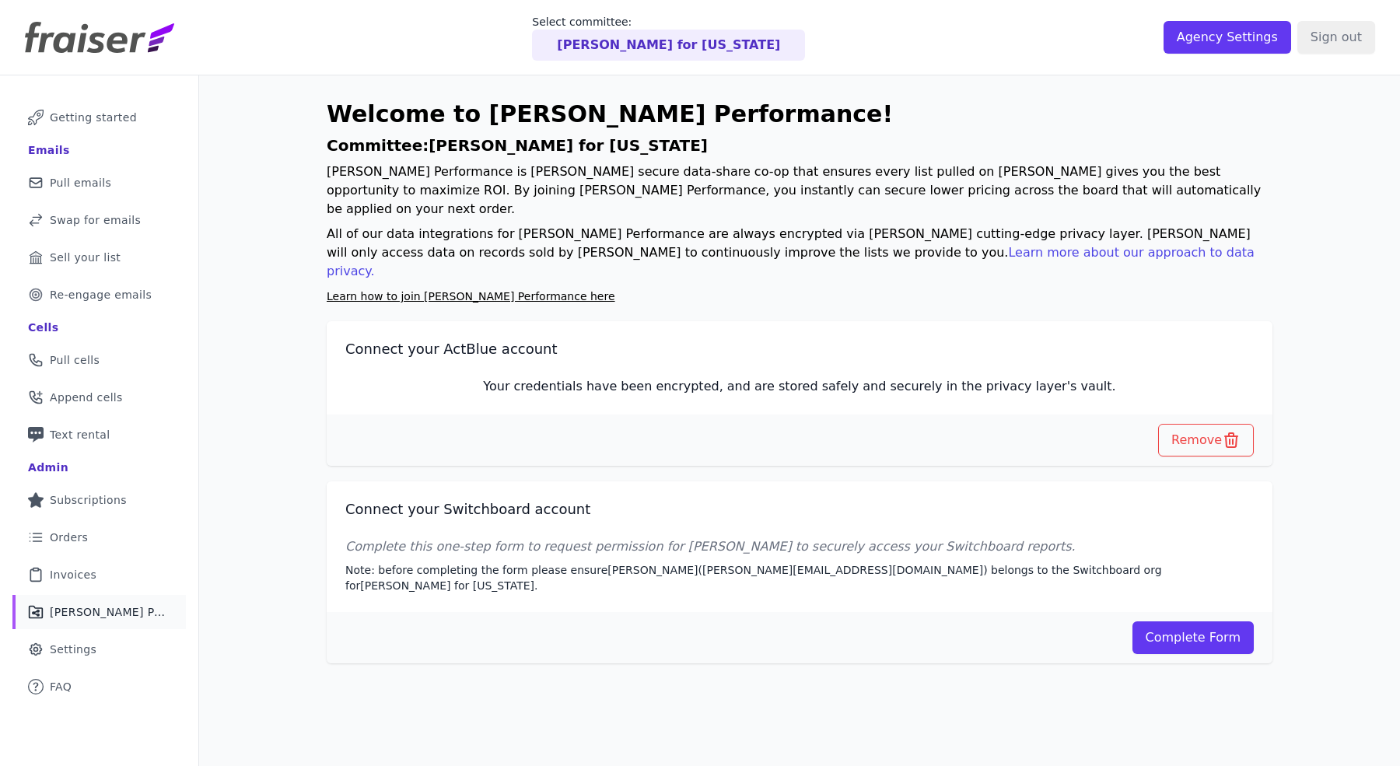
click at [673, 377] on p "Your credentials have been encrypted, and are stored safely and securely in the…" at bounding box center [799, 386] width 908 height 19
